Goal: Task Accomplishment & Management: Complete application form

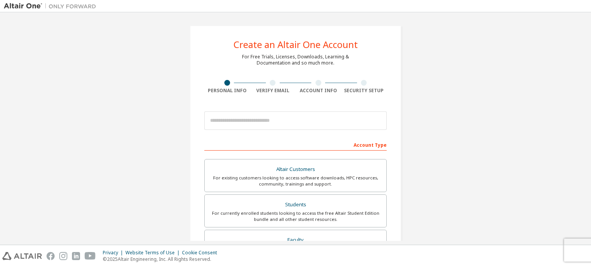
scroll to position [38, 0]
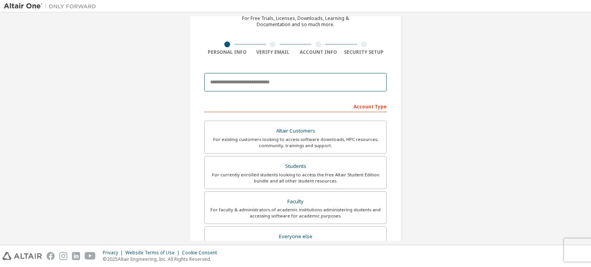
click at [262, 84] on input "email" at bounding box center [295, 82] width 182 height 18
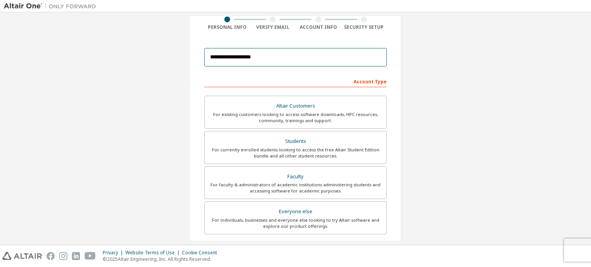
scroll to position [77, 0]
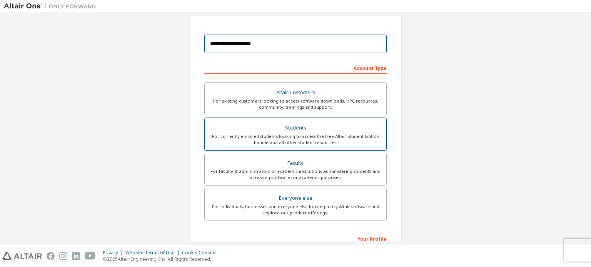
type input "**********"
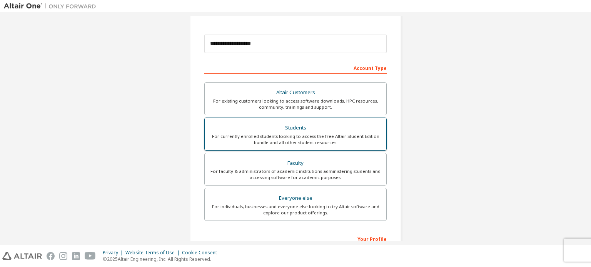
click at [289, 143] on div "For currently enrolled students looking to access the free Altair Student Editi…" at bounding box center [295, 139] width 172 height 12
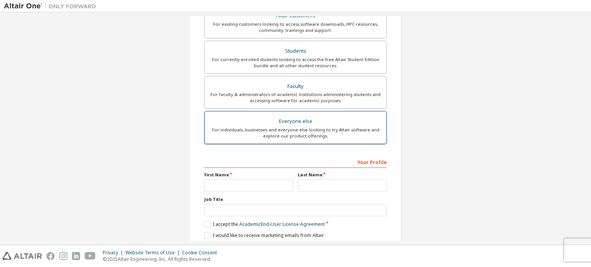
scroll to position [180, 0]
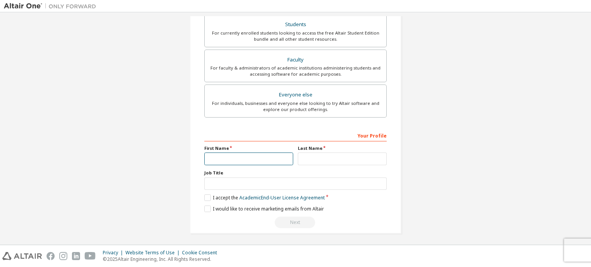
drag, startPoint x: 241, startPoint y: 152, endPoint x: 236, endPoint y: 156, distance: 5.5
click at [241, 153] on input "text" at bounding box center [248, 159] width 89 height 13
type input "******"
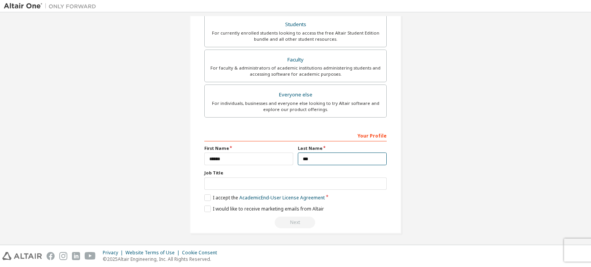
type input "***"
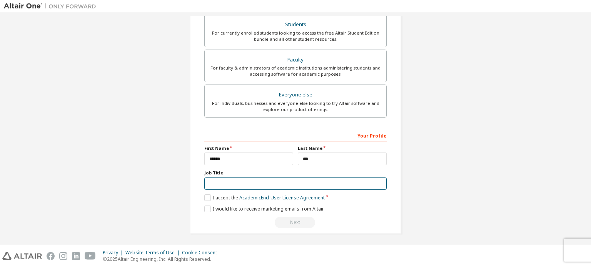
click at [222, 179] on input "text" at bounding box center [295, 184] width 182 height 13
type input "*******"
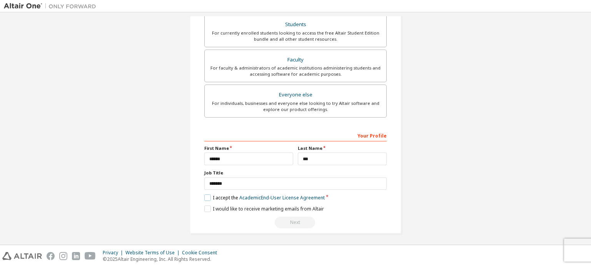
click at [205, 195] on label "I accept the Academic End-User License Agreement" at bounding box center [264, 198] width 120 height 7
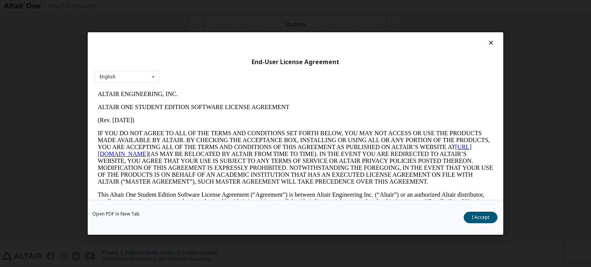
scroll to position [0, 0]
click at [468, 221] on button "I Accept" at bounding box center [480, 218] width 34 height 12
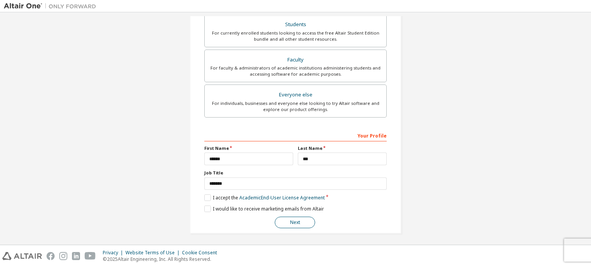
click at [292, 217] on button "Next" at bounding box center [295, 223] width 40 height 12
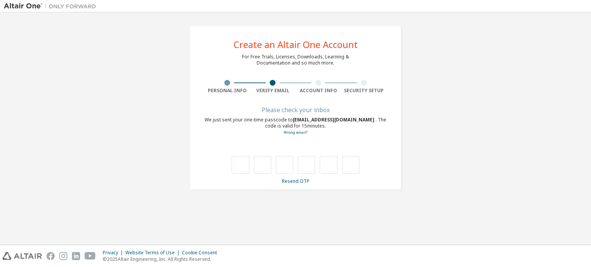
click at [291, 77] on div "**********" at bounding box center [295, 107] width 211 height 165
click at [238, 167] on input "text" at bounding box center [239, 165] width 17 height 18
type input "*"
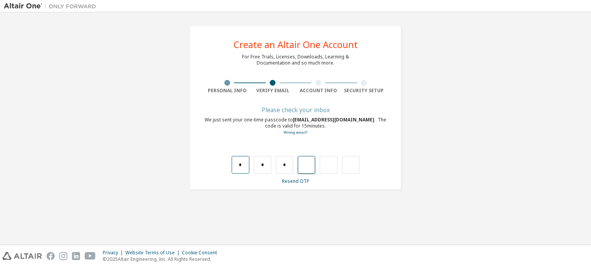
type input "*"
click at [245, 164] on input "text" at bounding box center [239, 165] width 17 height 18
type input "*"
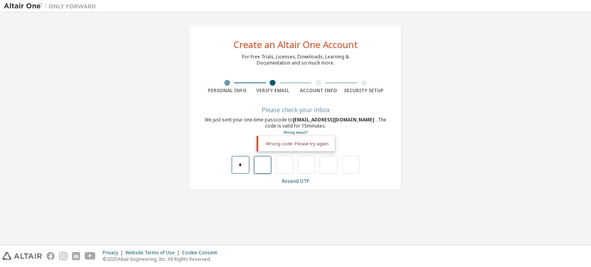
type input "*"
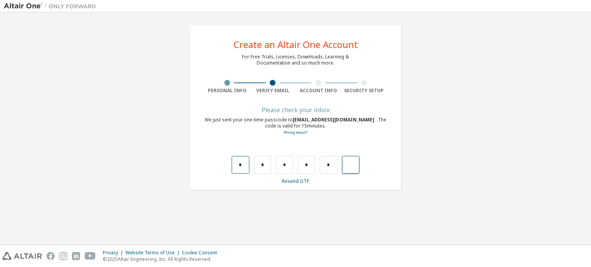
type input "*"
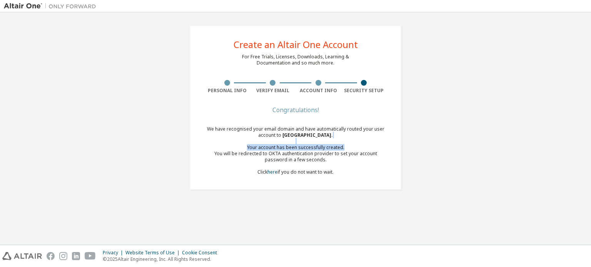
drag, startPoint x: 265, startPoint y: 144, endPoint x: 294, endPoint y: 166, distance: 36.7
click at [292, 166] on div "We have recognised your email domain and have automatically routed your user ac…" at bounding box center [295, 150] width 182 height 49
click at [375, 166] on div "We have recognised your email domain and have automatically routed your user ac…" at bounding box center [295, 150] width 182 height 49
